Goal: Find contact information: Find contact information

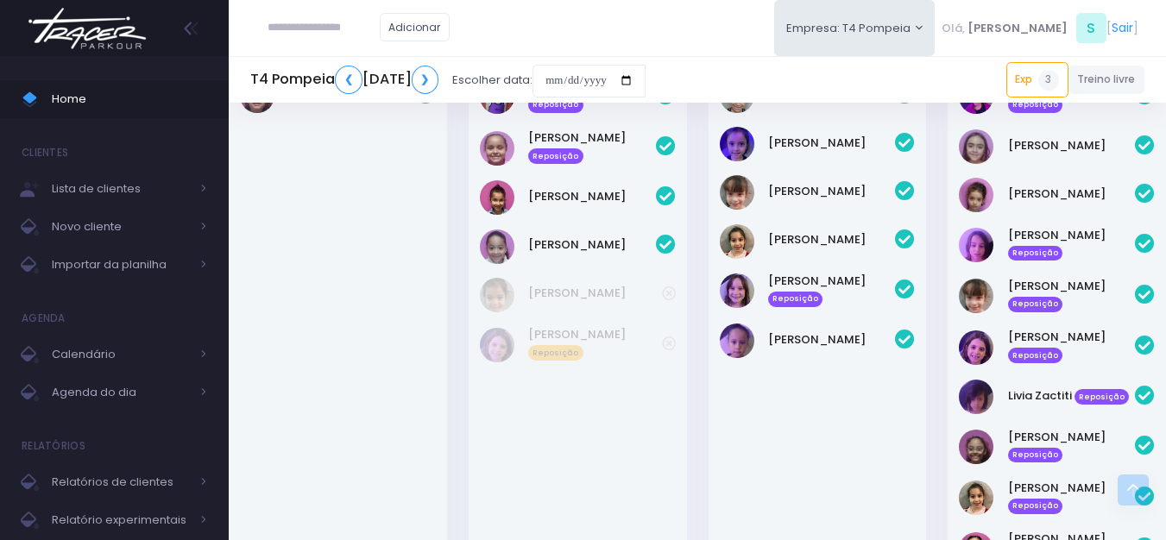
scroll to position [345, 0]
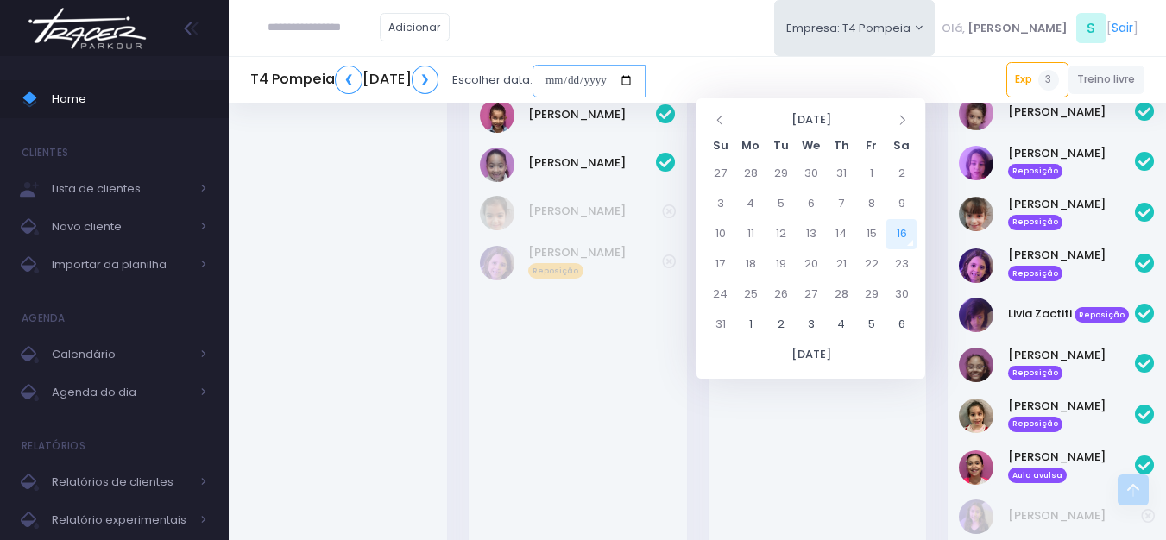
click at [646, 76] on input "date" at bounding box center [589, 81] width 113 height 33
click at [899, 271] on td "23" at bounding box center [902, 265] width 30 height 30
click at [750, 266] on td "18" at bounding box center [751, 265] width 30 height 30
type input "**********"
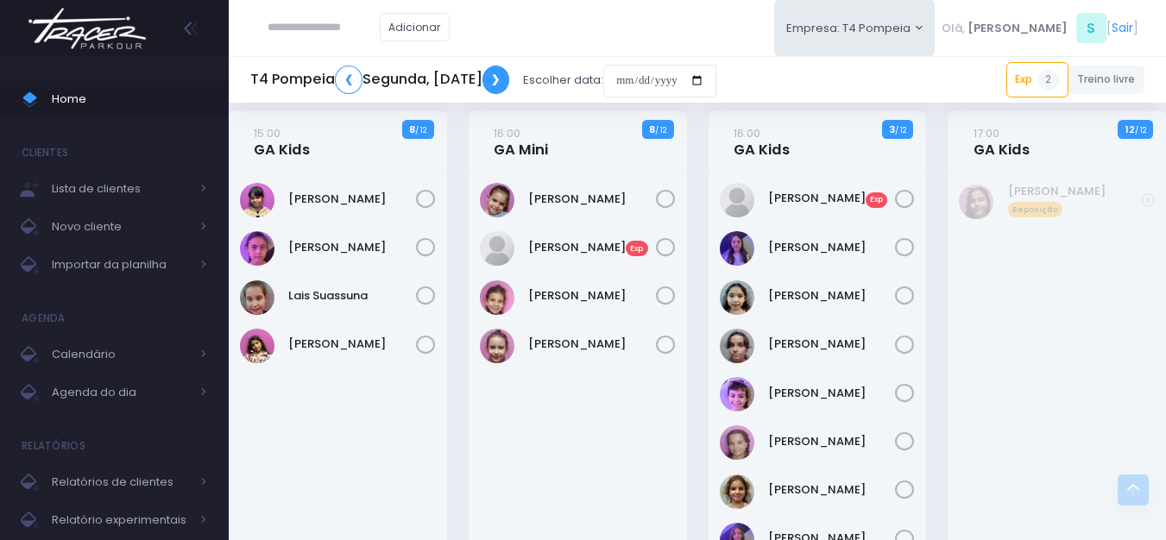
scroll to position [10, 0]
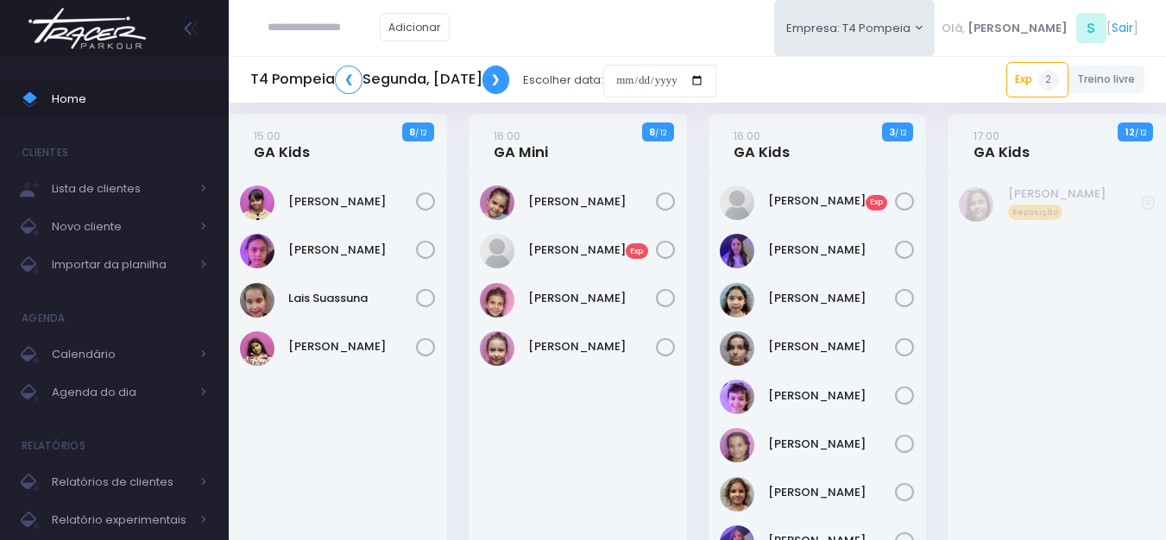
click at [510, 87] on link "❯" at bounding box center [497, 80] width 28 height 28
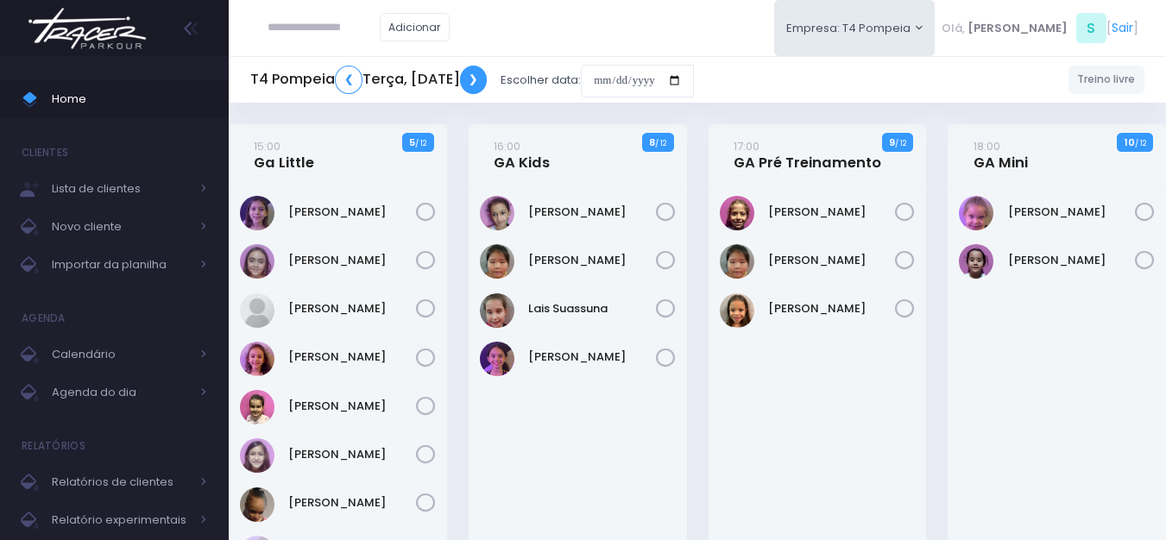
click at [488, 81] on link "❯" at bounding box center [474, 80] width 28 height 28
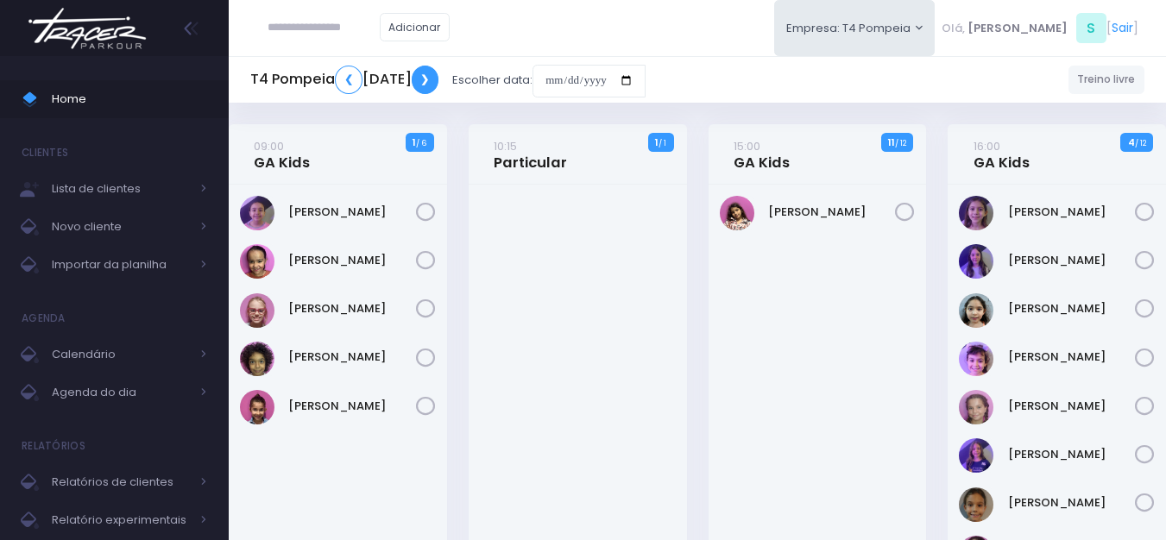
click at [439, 83] on link "❯" at bounding box center [426, 80] width 28 height 28
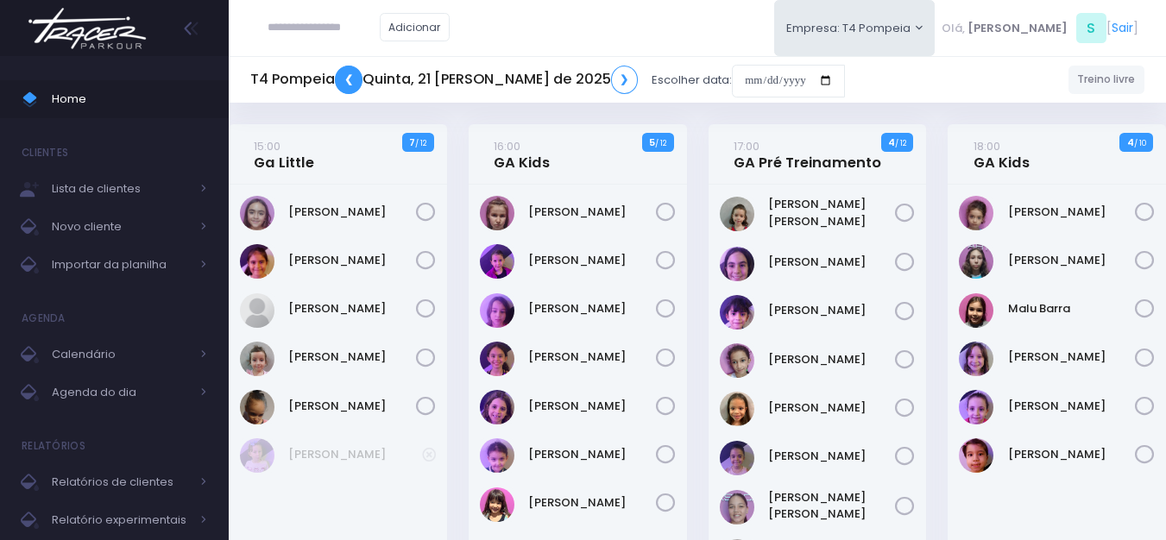
click at [355, 81] on link "❮" at bounding box center [349, 80] width 28 height 28
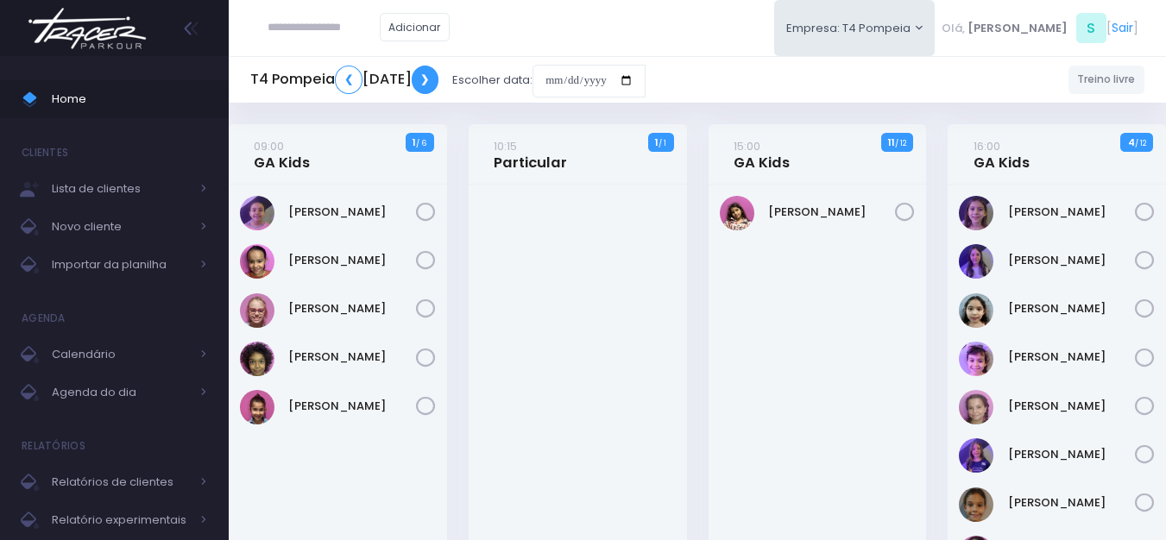
click at [439, 82] on link "❯" at bounding box center [426, 80] width 28 height 28
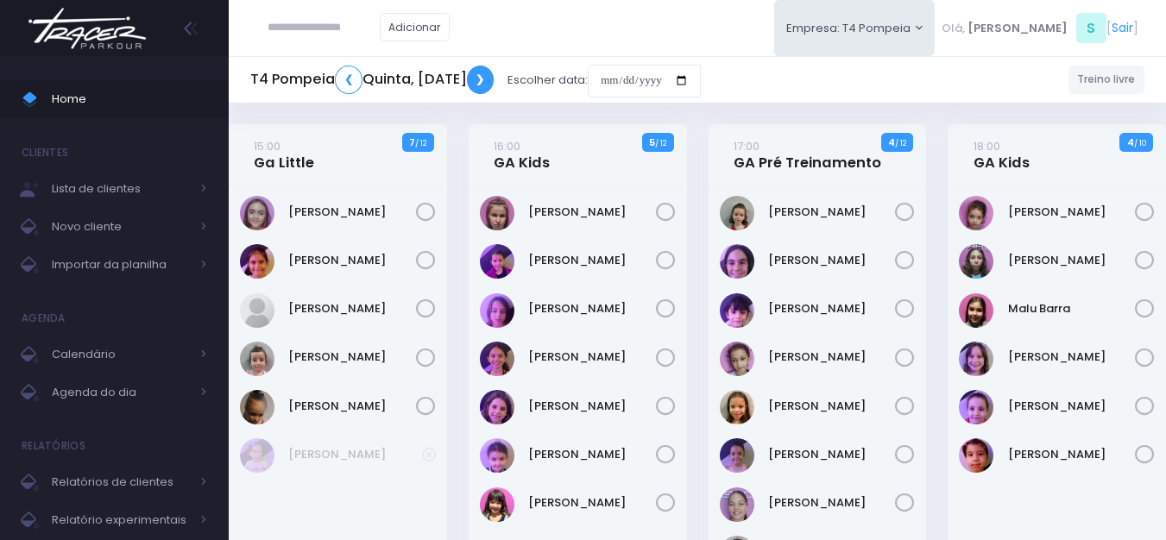
click at [495, 82] on link "❯" at bounding box center [481, 80] width 28 height 28
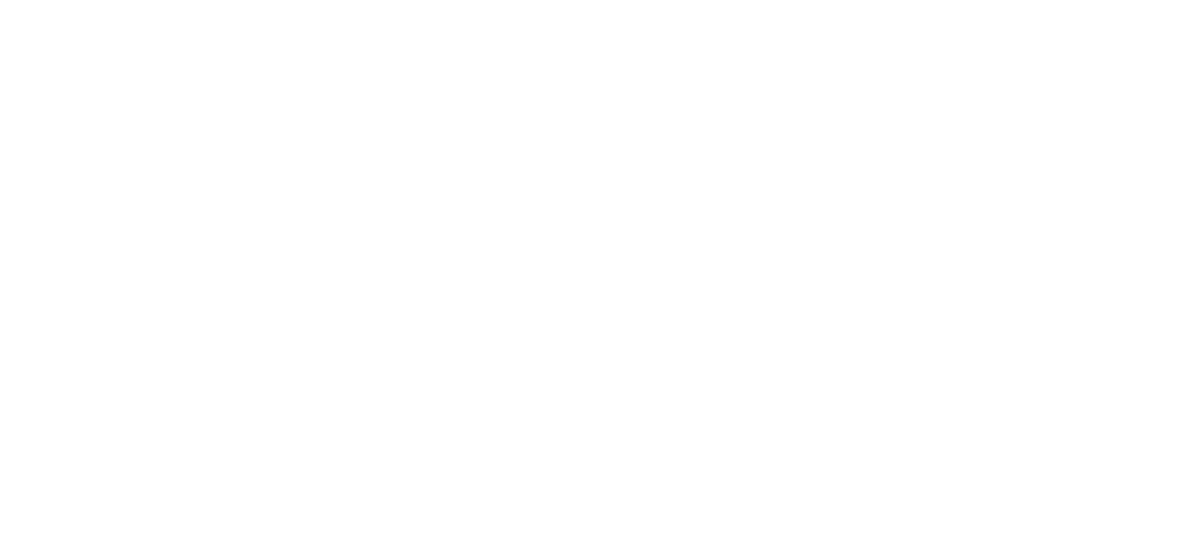
click at [0, 0] on html at bounding box center [0, 0] width 0 height 0
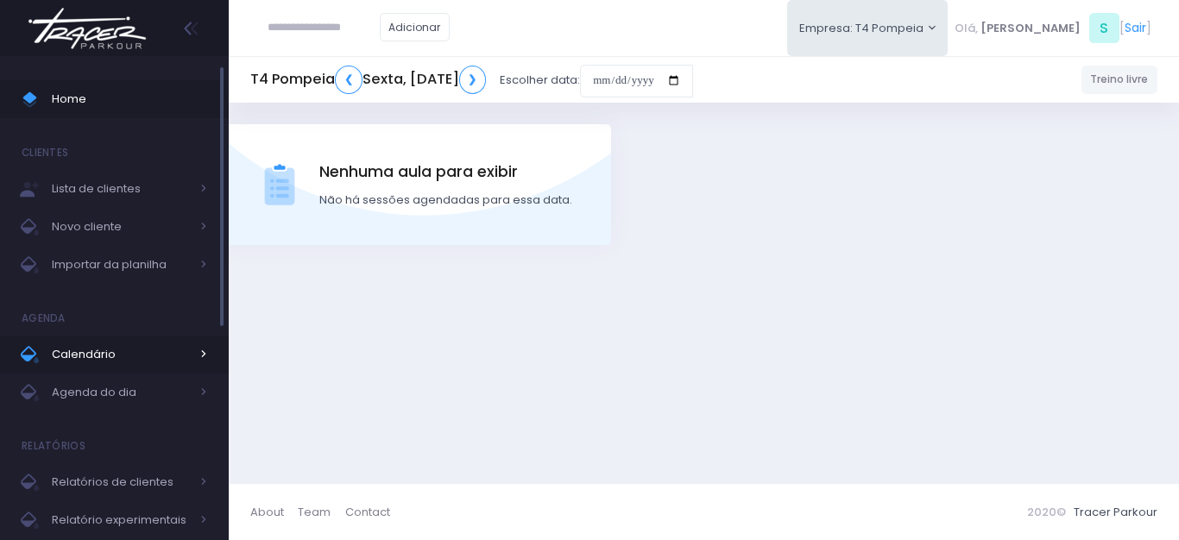
click at [122, 356] on span "Calendário" at bounding box center [121, 355] width 138 height 22
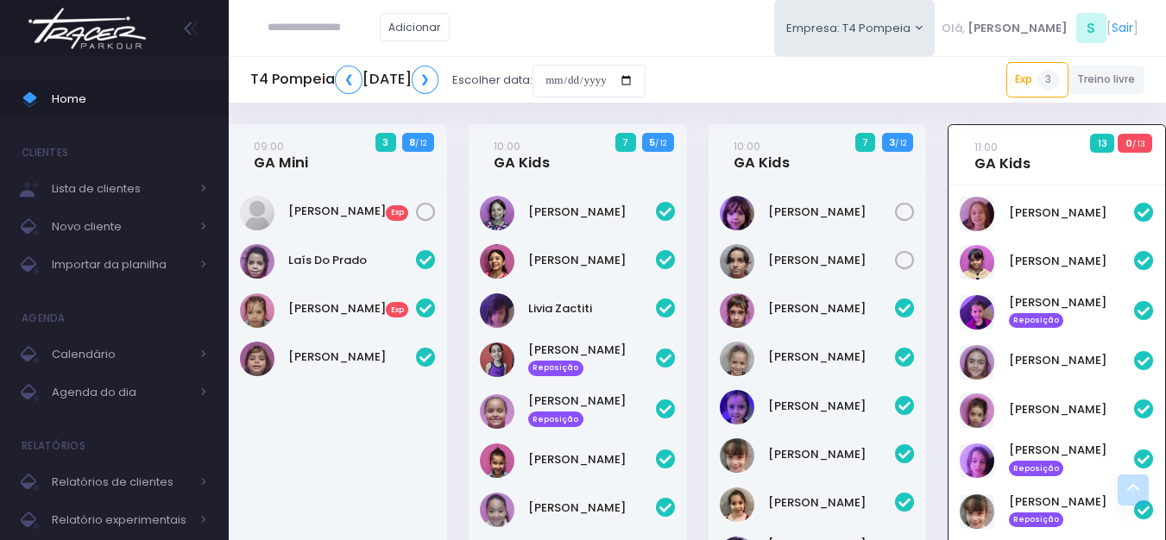
scroll to position [901, 0]
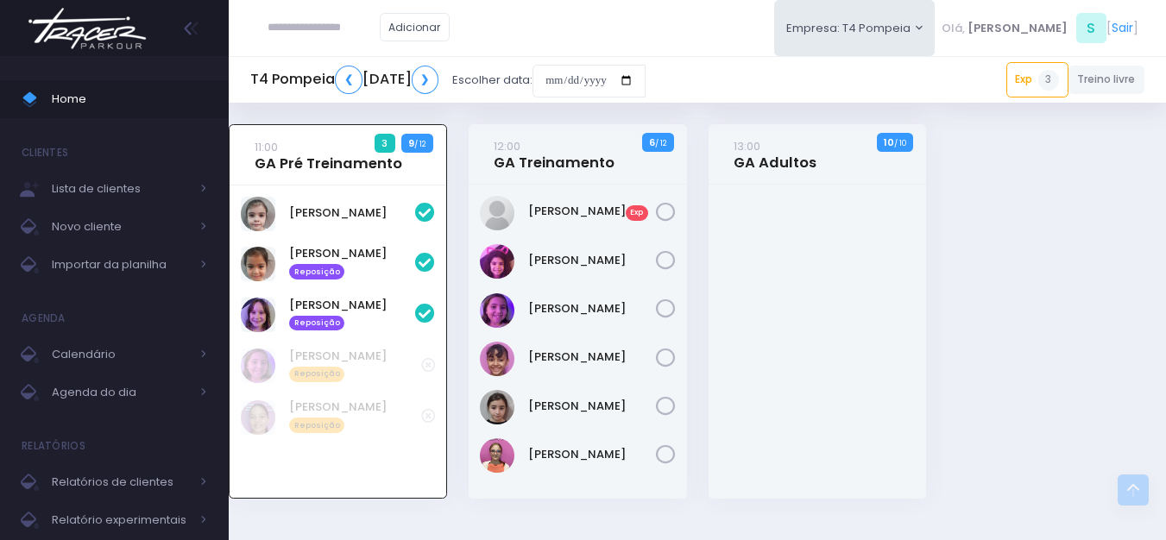
click at [93, 28] on img at bounding box center [87, 28] width 131 height 60
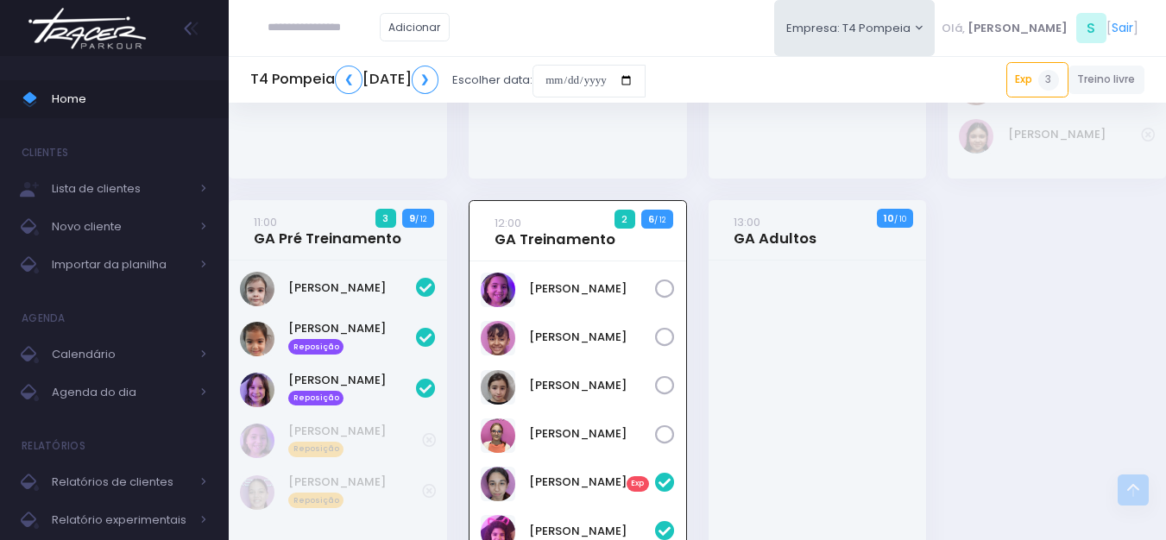
scroll to position [699, 0]
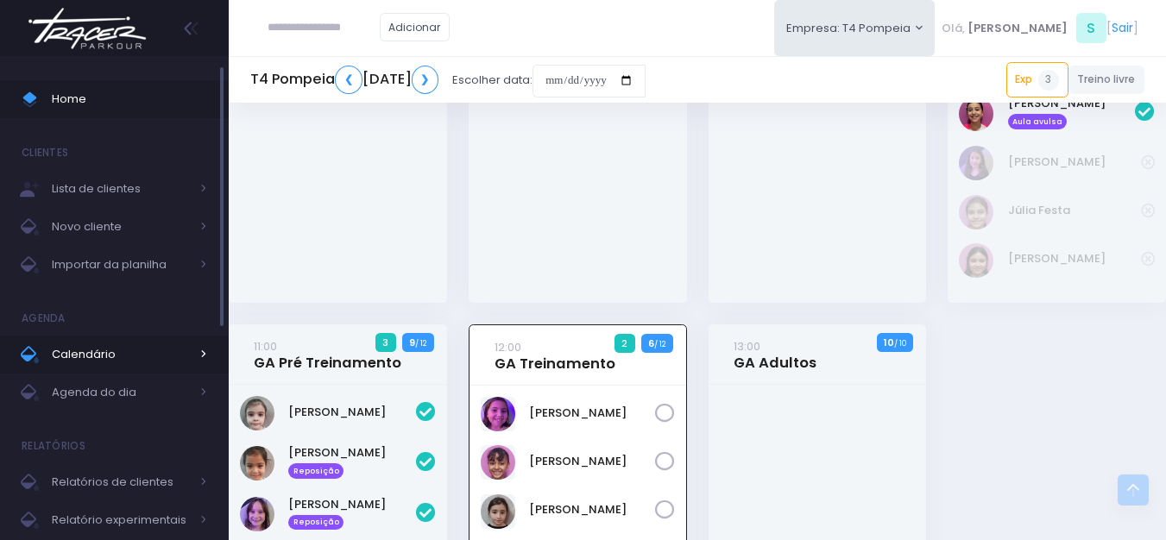
click at [96, 338] on link "Calendário" at bounding box center [114, 355] width 229 height 38
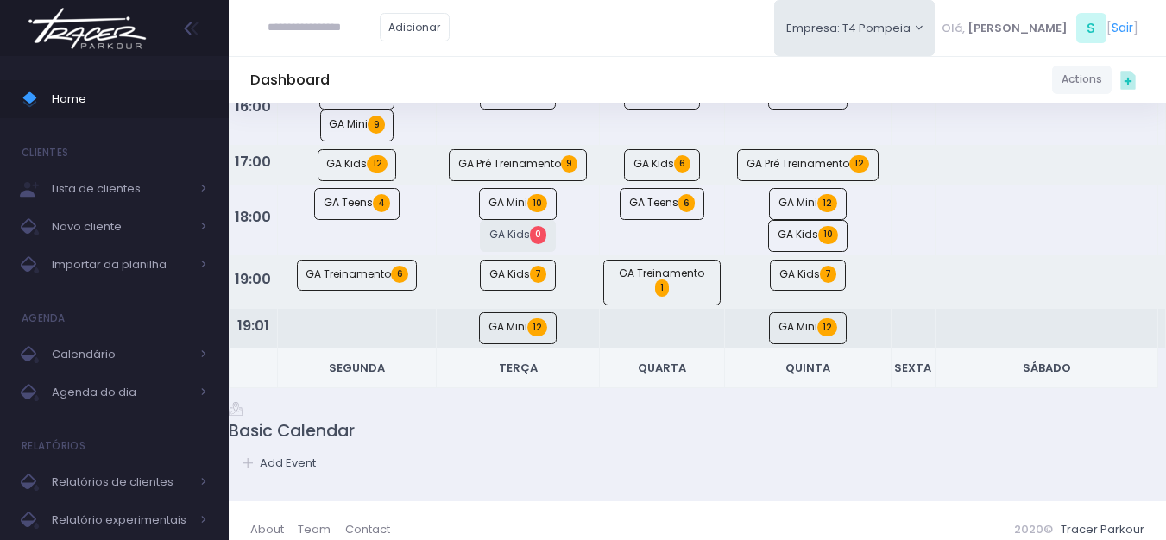
scroll to position [432, 0]
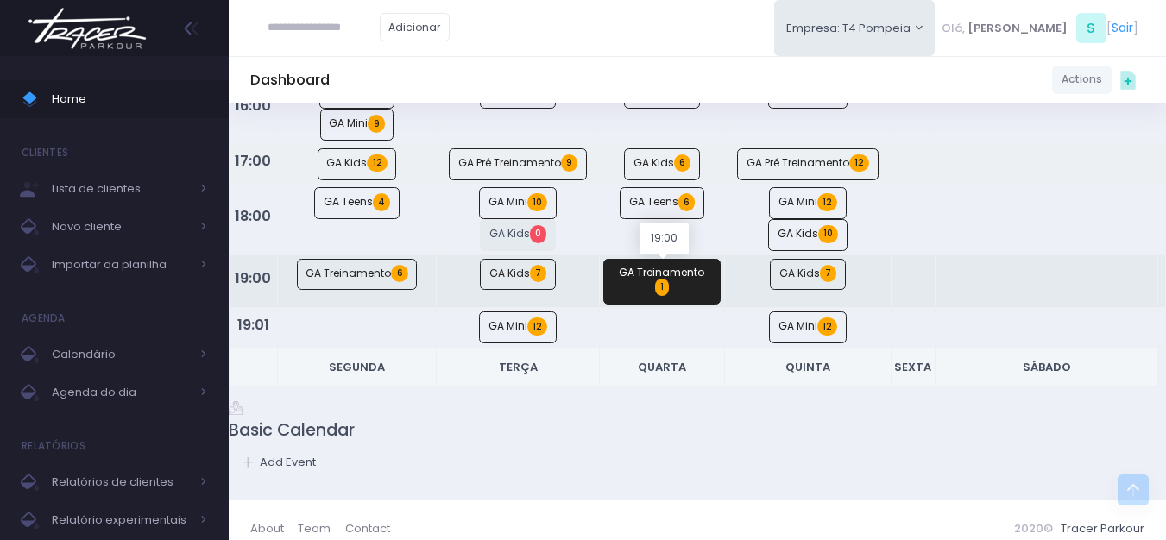
click at [655, 292] on link "GA Treinamento 1" at bounding box center [662, 282] width 117 height 46
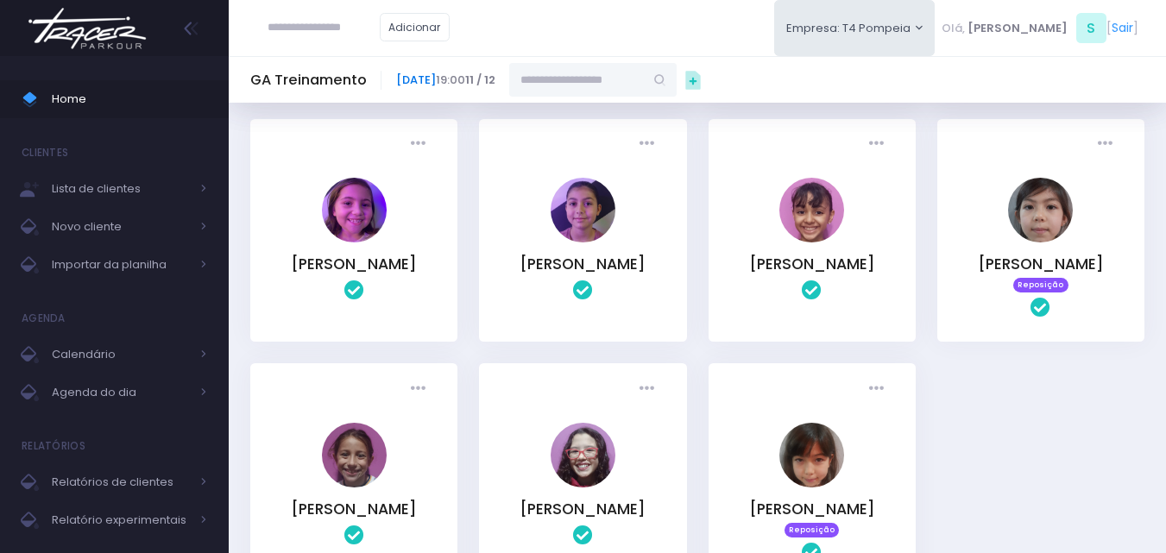
scroll to position [432, 0]
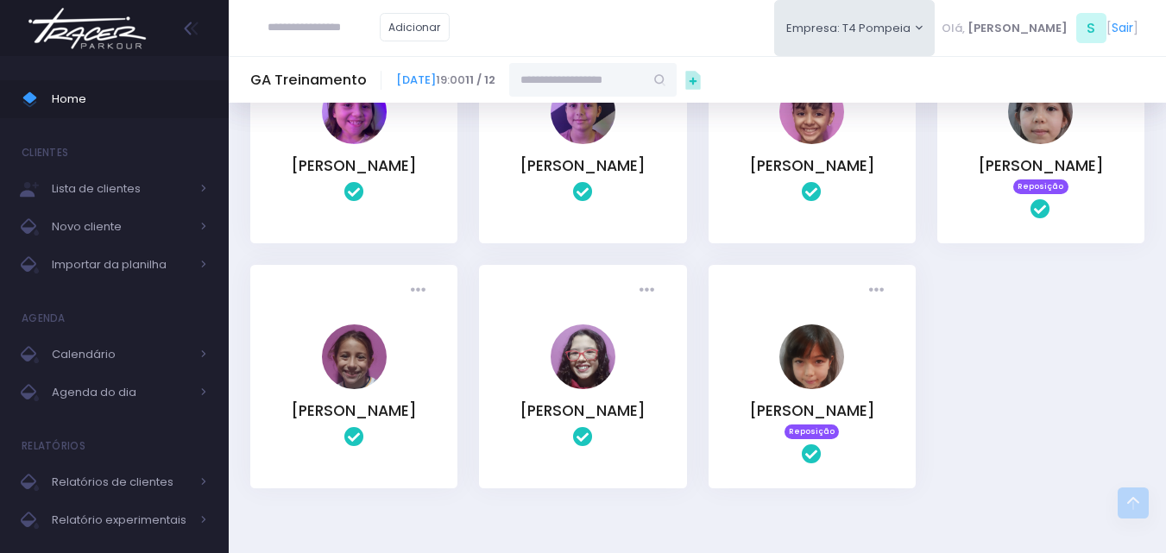
click at [65, 34] on img at bounding box center [87, 28] width 131 height 60
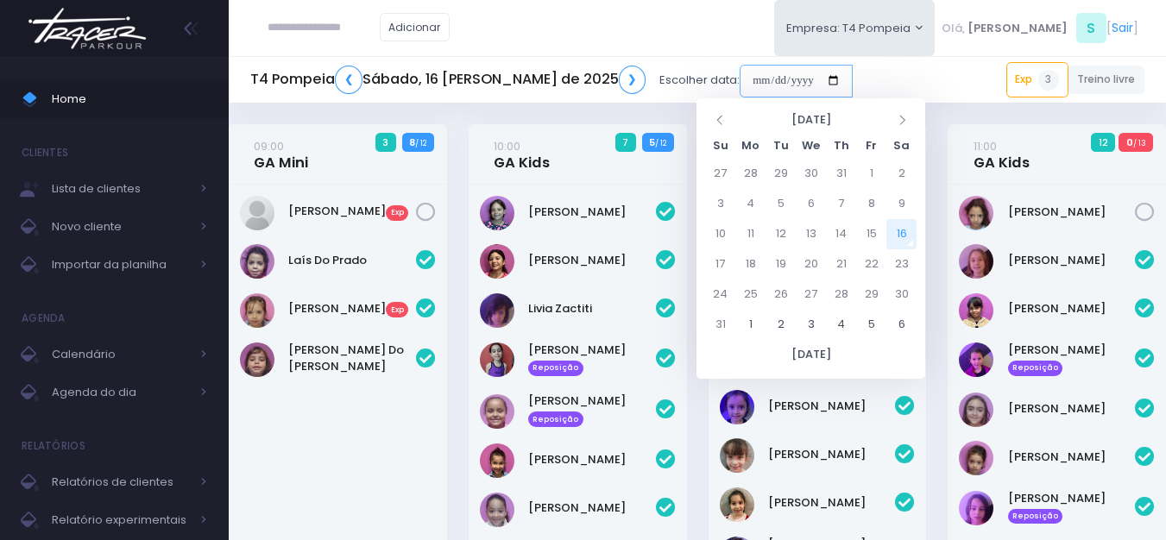
click at [740, 77] on input "date" at bounding box center [796, 81] width 113 height 33
click at [819, 262] on td "20" at bounding box center [811, 265] width 30 height 30
type input "**********"
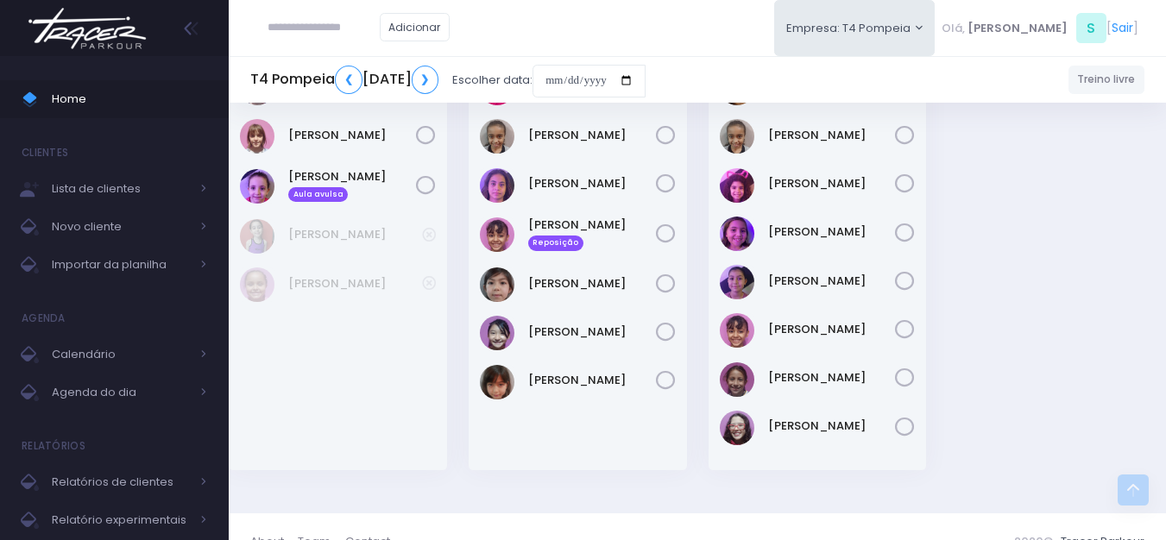
scroll to position [649, 0]
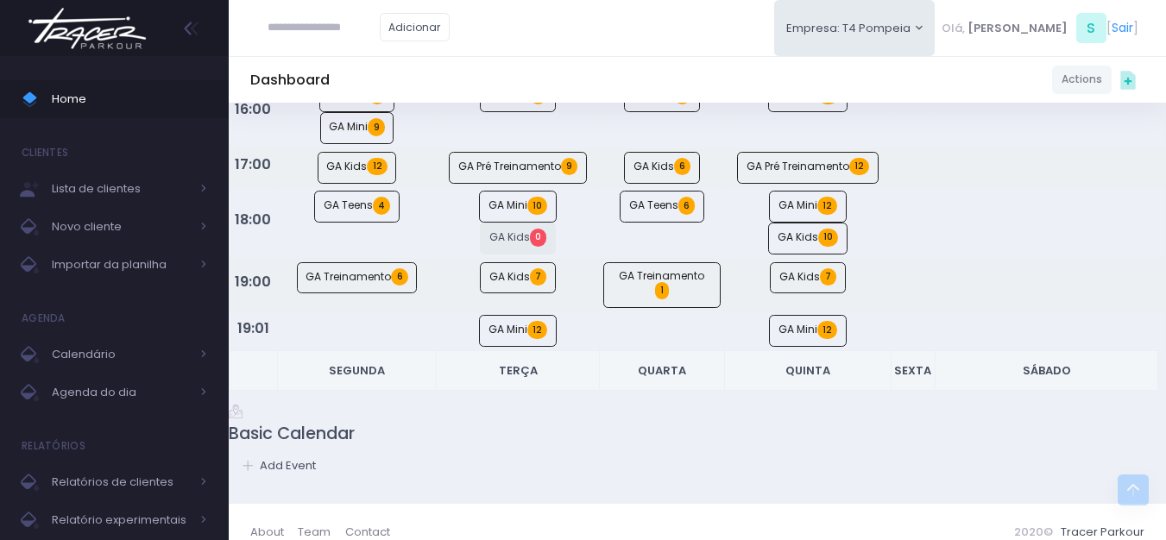
scroll to position [432, 0]
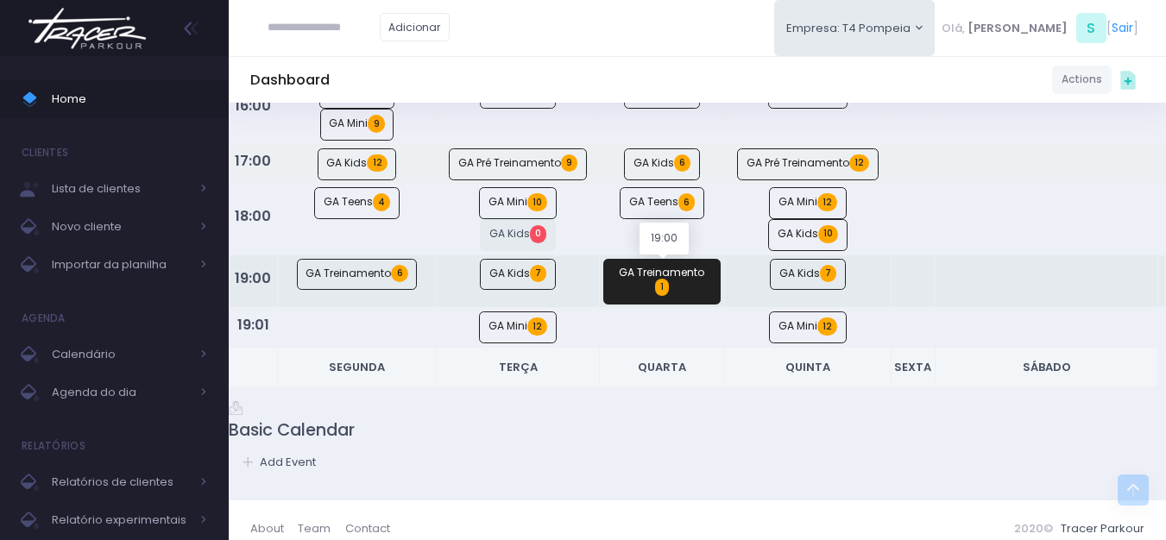
click at [655, 292] on link "GA Treinamento 1" at bounding box center [662, 282] width 117 height 46
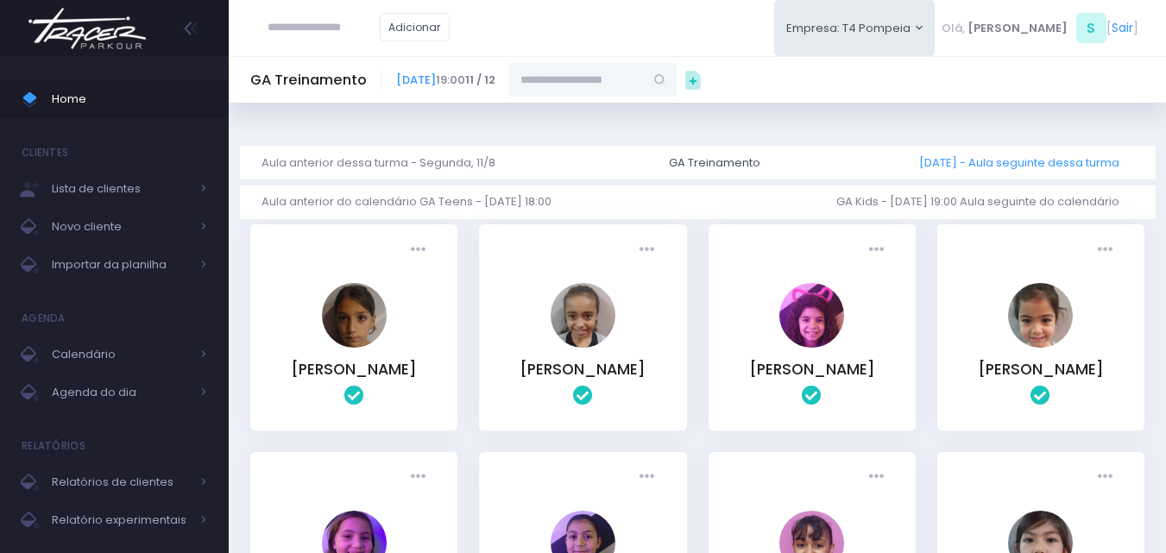
click at [1012, 161] on link "Segunda, 18/8 - Aula seguinte dessa turma" at bounding box center [1027, 163] width 214 height 34
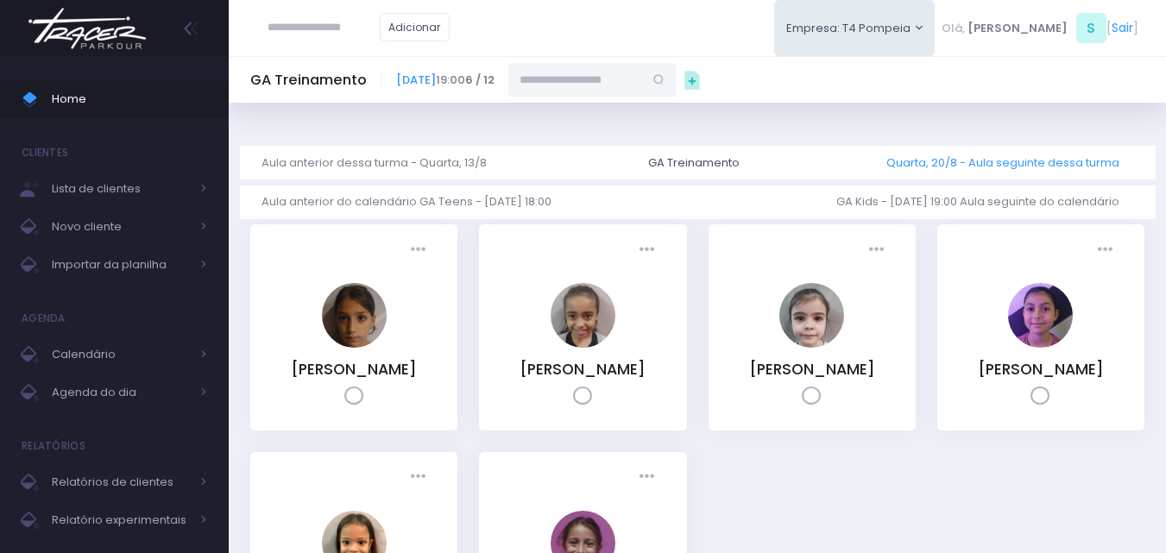
click at [1011, 161] on link "Quarta, 20/8 - Aula seguinte dessa turma" at bounding box center [1010, 163] width 247 height 34
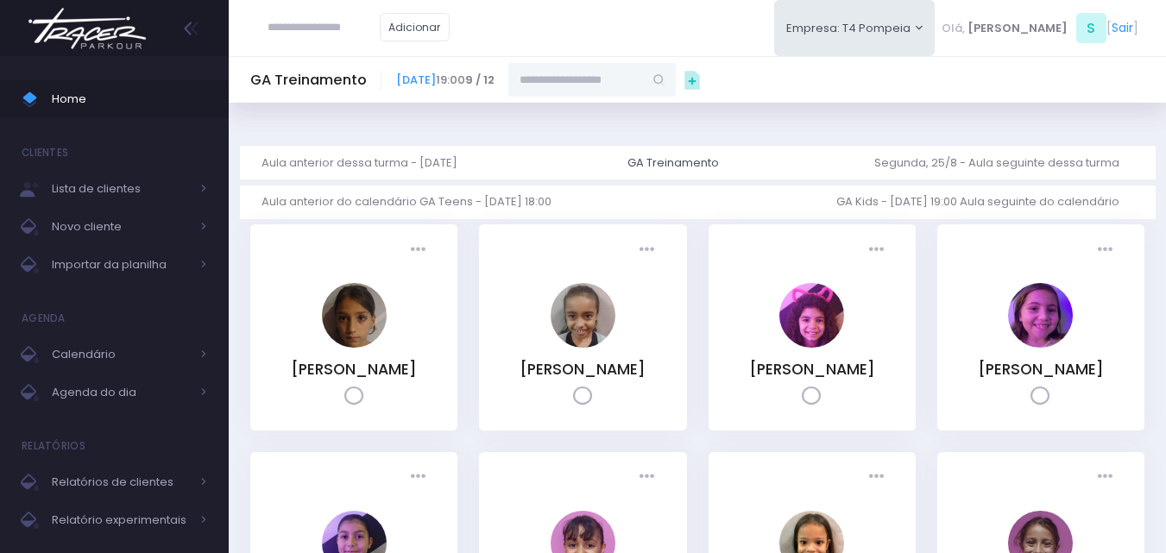
paste input "**********"
type input "**********"
click input "submit" at bounding box center [0, 0] width 0 height 0
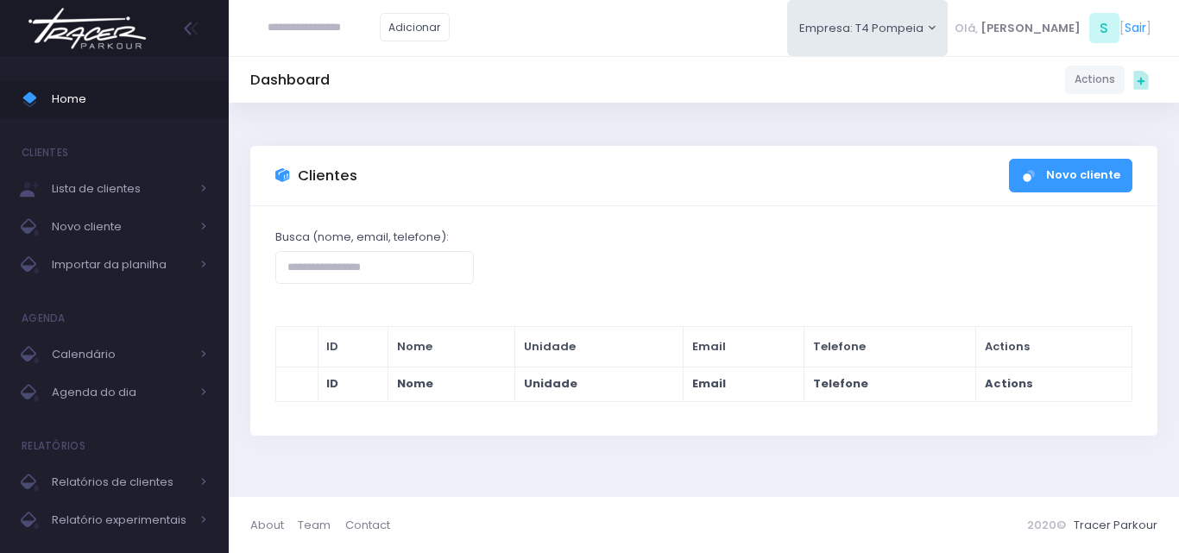
click at [307, 32] on input "text" at bounding box center [324, 27] width 112 height 33
type input "********"
click input "submit" at bounding box center [0, 0] width 0 height 0
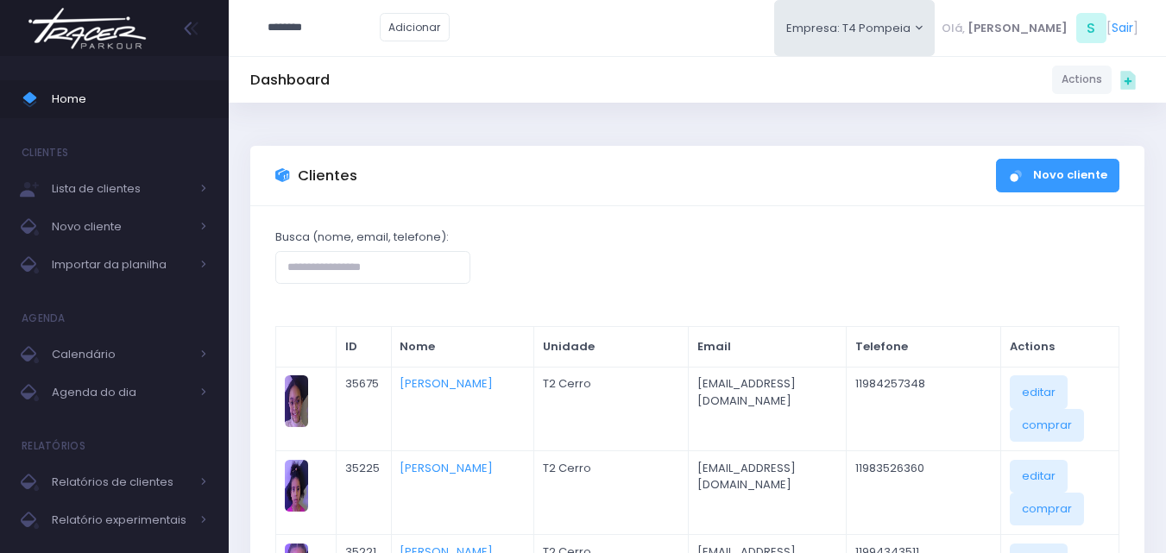
type input "********"
click input "submit" at bounding box center [0, 0] width 0 height 0
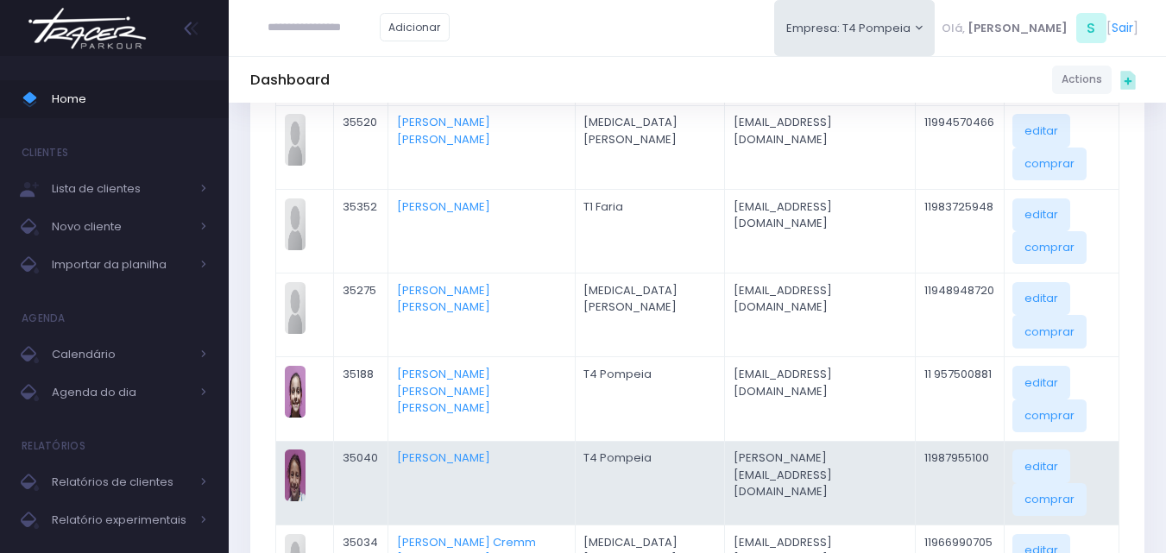
scroll to position [345, 0]
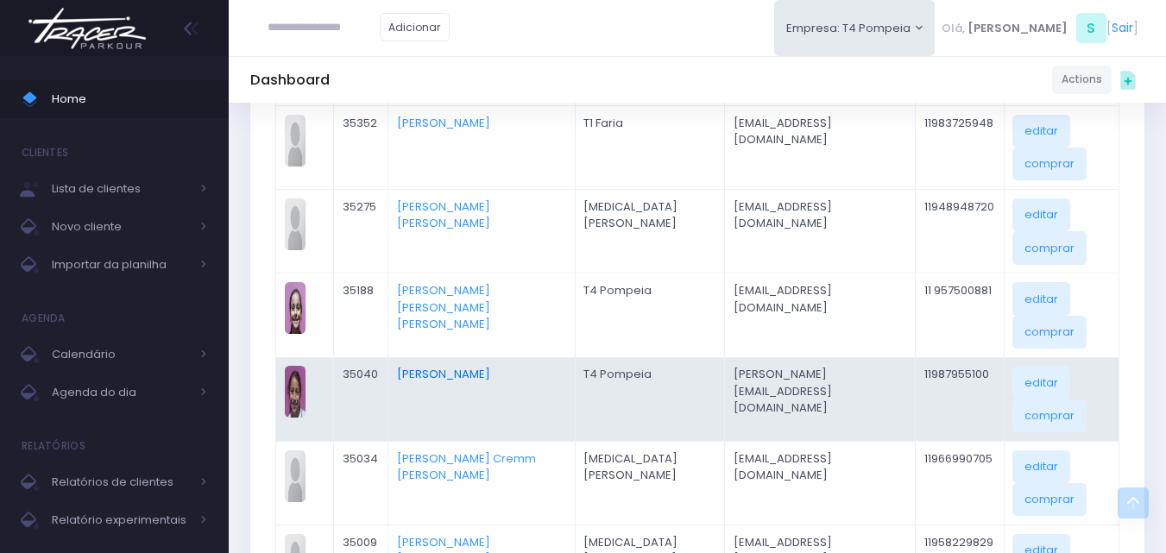
click at [465, 377] on link "[PERSON_NAME]" at bounding box center [443, 374] width 93 height 16
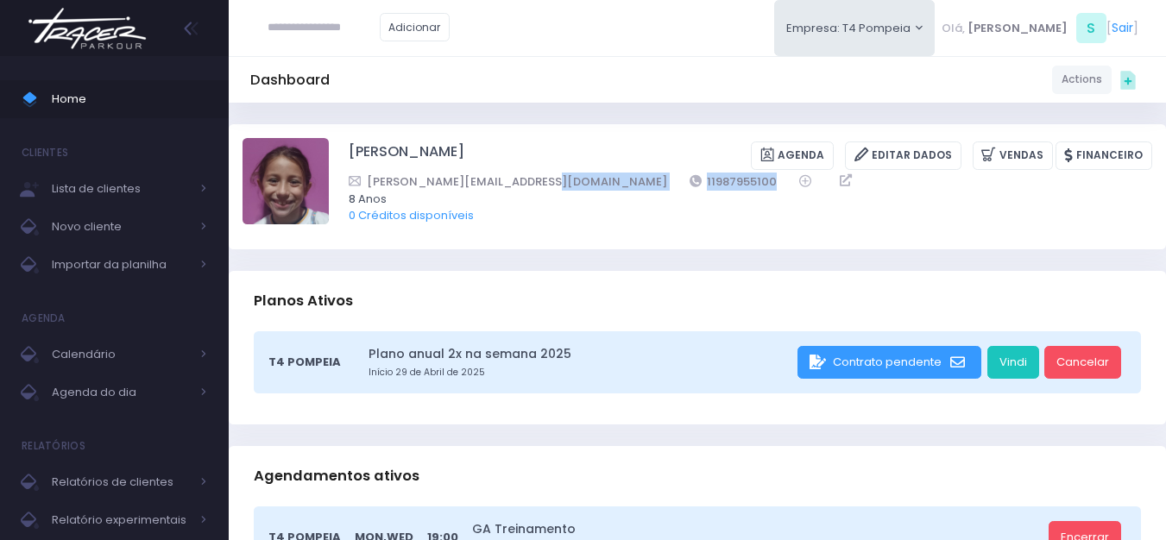
drag, startPoint x: 655, startPoint y: 173, endPoint x: 546, endPoint y: 178, distance: 109.8
click at [546, 178] on div "[PERSON_NAME][EMAIL_ADDRESS][DOMAIN_NAME] 11987955100" at bounding box center [739, 182] width 781 height 18
copy div "11987955100"
